Goal: Task Accomplishment & Management: Use online tool/utility

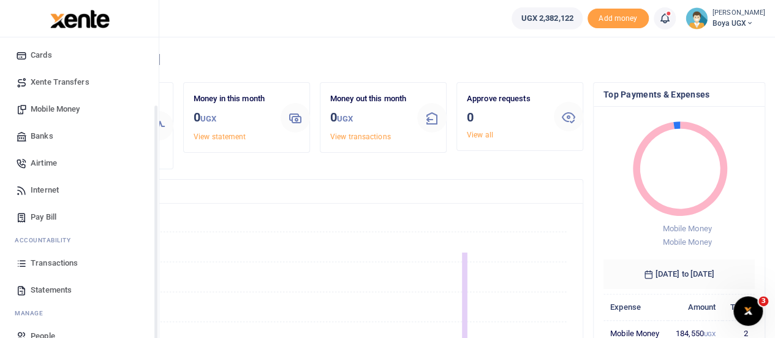
scroll to position [95, 0]
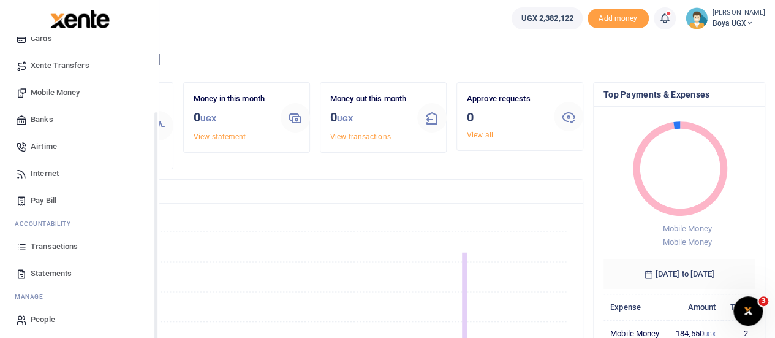
click at [62, 246] on span "Transactions" at bounding box center [54, 246] width 47 height 12
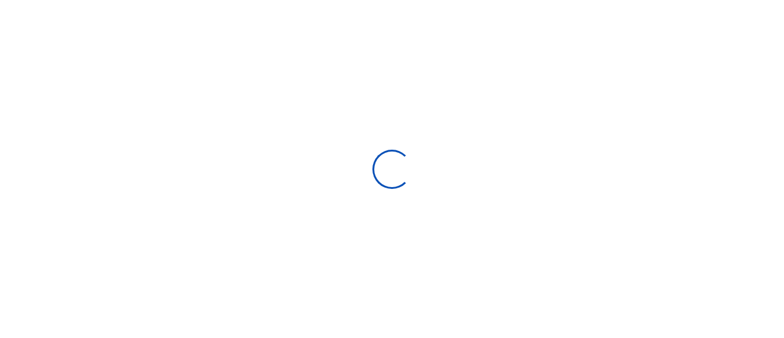
select select
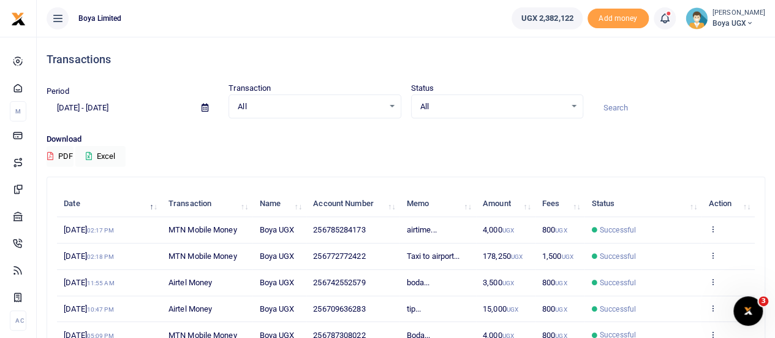
click at [362, 205] on th "Account Number" at bounding box center [352, 204] width 93 height 26
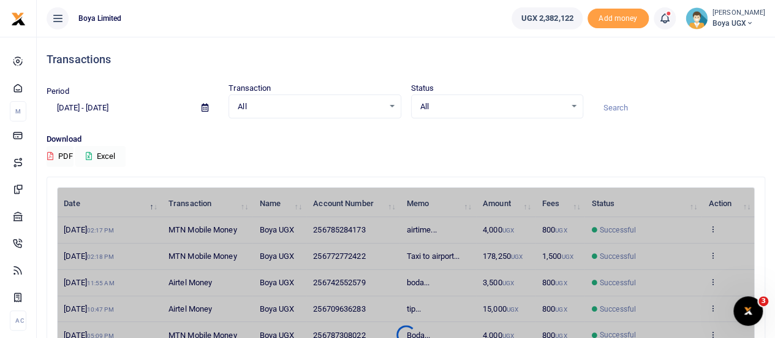
click at [100, 157] on button "Excel" at bounding box center [100, 156] width 50 height 21
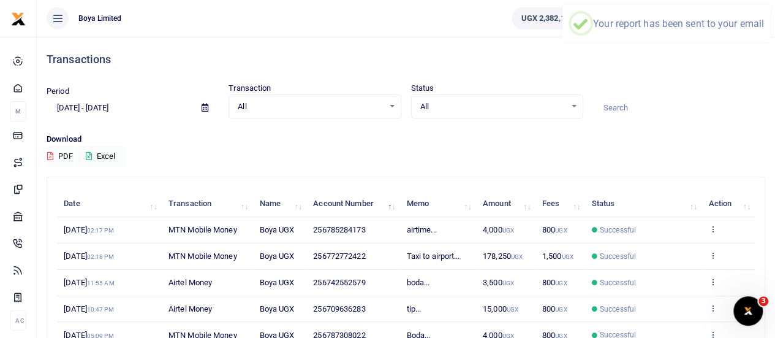
click at [206, 106] on icon at bounding box center [205, 108] width 7 height 8
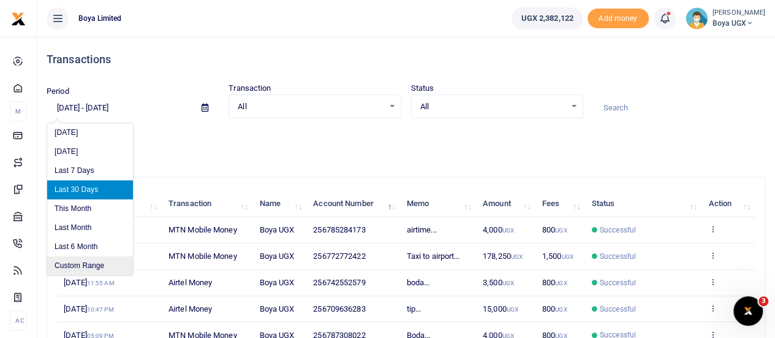
click at [86, 269] on li "Custom Range" at bounding box center [90, 265] width 86 height 19
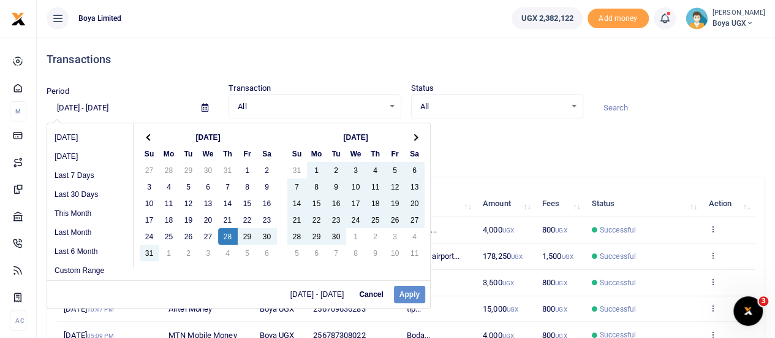
click at [406, 285] on div "[DATE] - [DATE] Cancel Apply" at bounding box center [238, 294] width 383 height 28
click at [405, 292] on div "[DATE] - [DATE] Cancel Apply" at bounding box center [238, 294] width 383 height 28
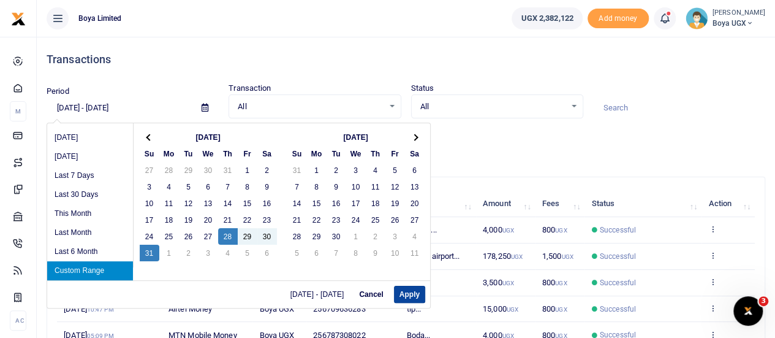
click at [407, 295] on button "Apply" at bounding box center [409, 294] width 31 height 17
type input "[DATE] - [DATE]"
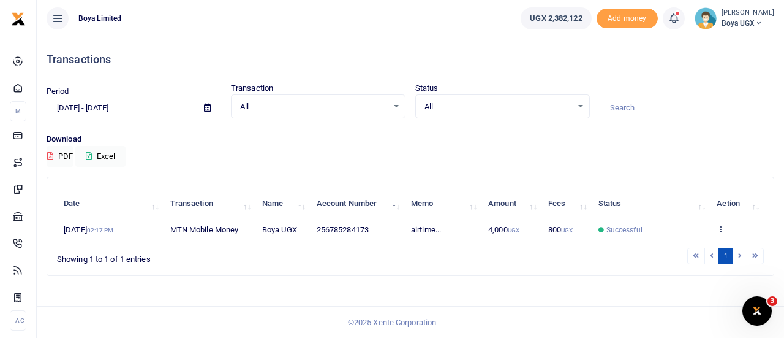
click at [265, 194] on th "Name" at bounding box center [283, 204] width 55 height 26
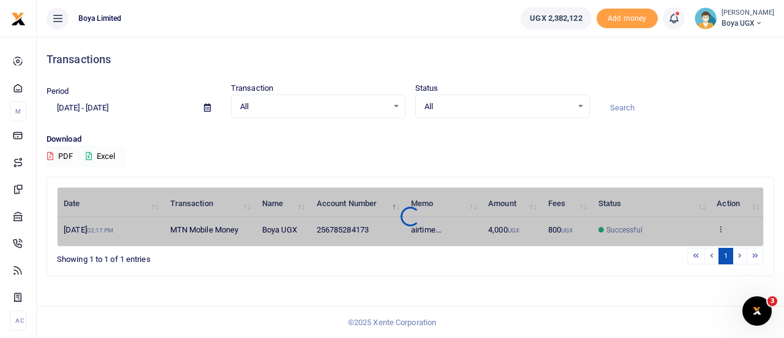
click at [99, 153] on button "Excel" at bounding box center [100, 156] width 50 height 21
